Goal: Task Accomplishment & Management: Use online tool/utility

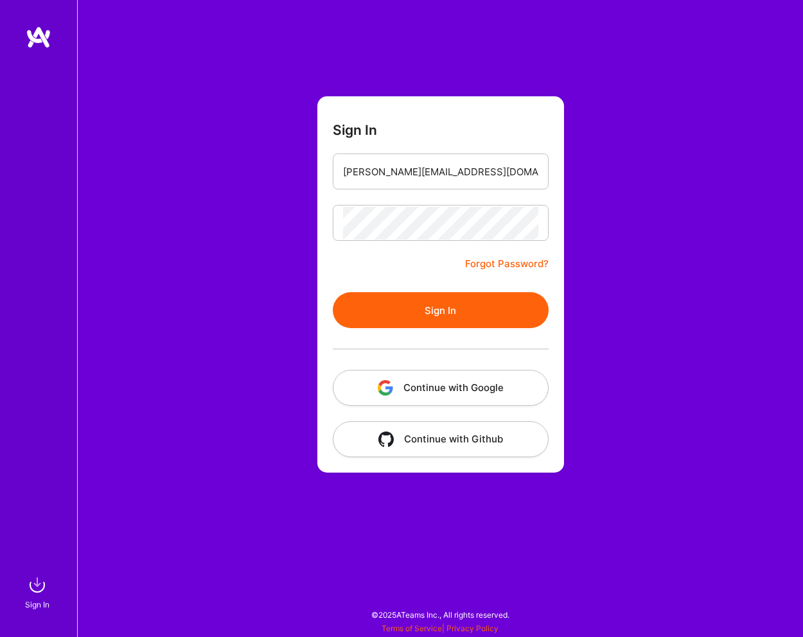
click at [444, 310] on button "Sign In" at bounding box center [441, 310] width 216 height 36
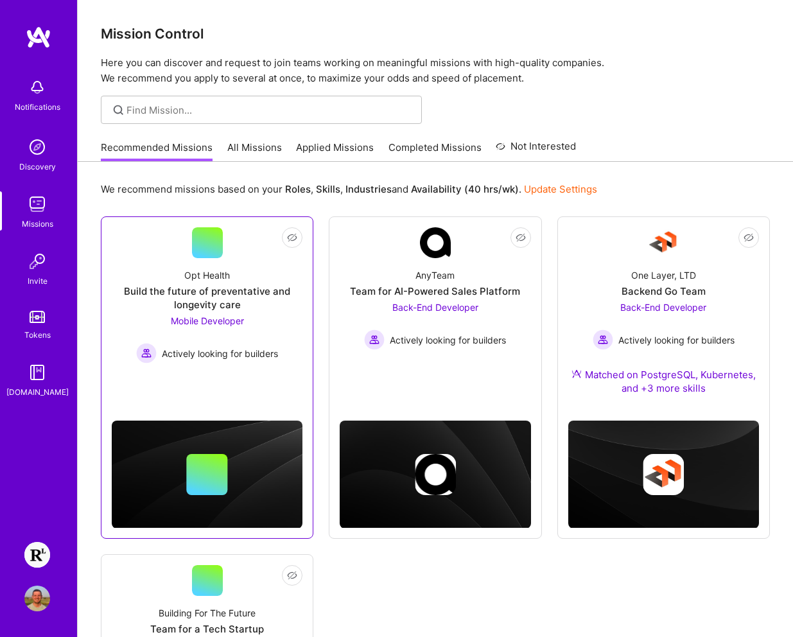
scroll to position [8, 0]
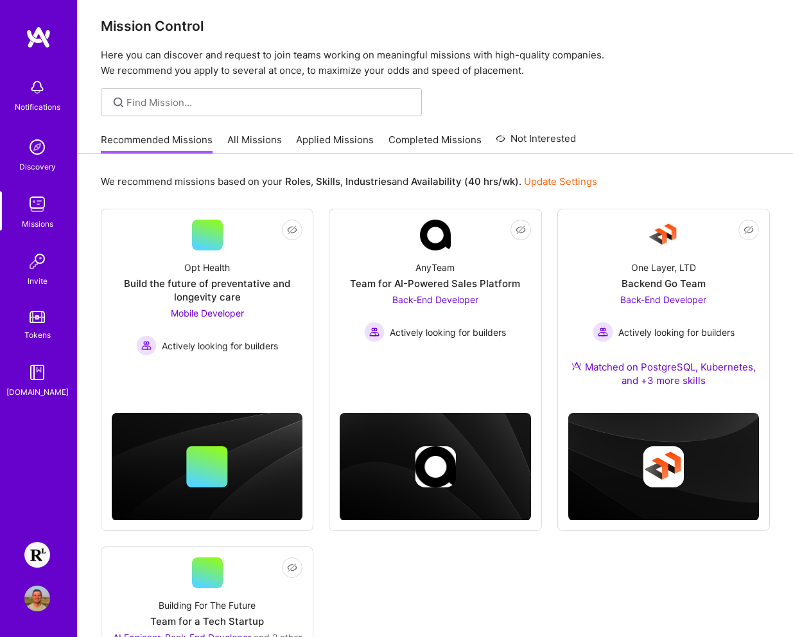
click at [44, 552] on img at bounding box center [37, 555] width 26 height 26
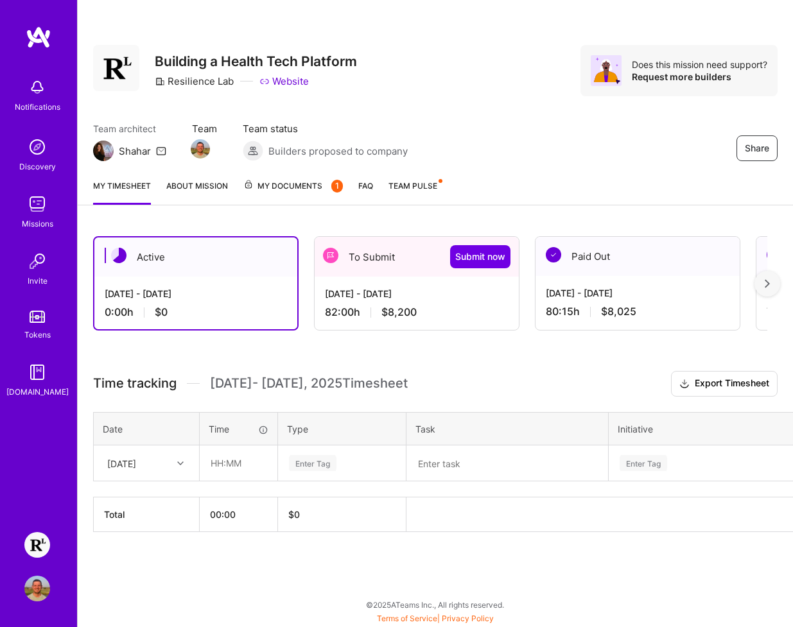
click at [442, 315] on div "82:00 h $8,200" at bounding box center [417, 312] width 184 height 13
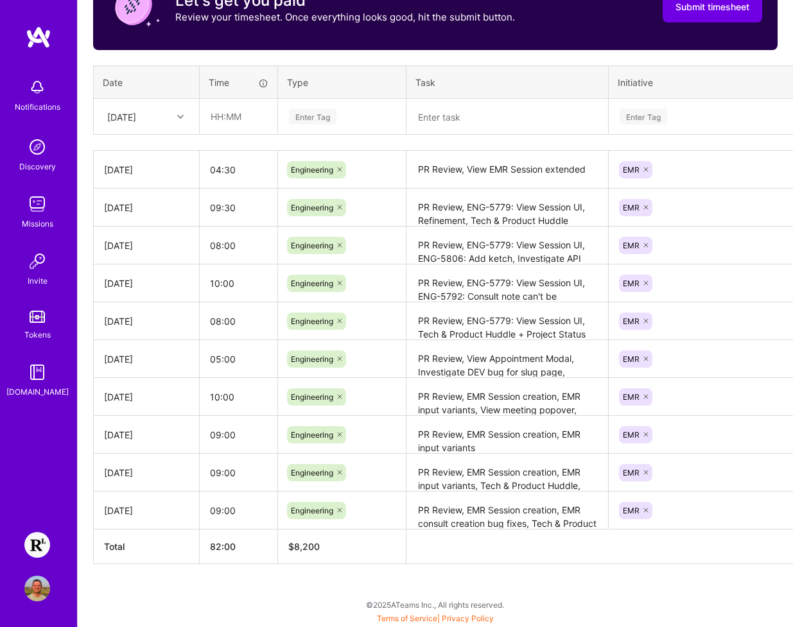
scroll to position [430, 0]
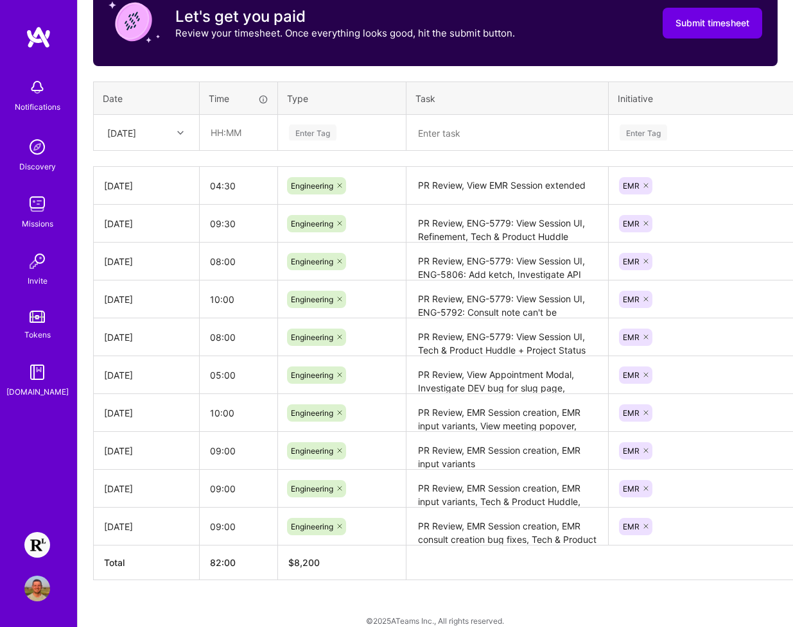
click at [518, 589] on div "Active [DATE] - [DATE] 0:00 h $0 To Submit Submit now [DATE] - [DATE] 82:00 h $…" at bounding box center [435, 217] width 715 height 853
